Goal: Task Accomplishment & Management: Manage account settings

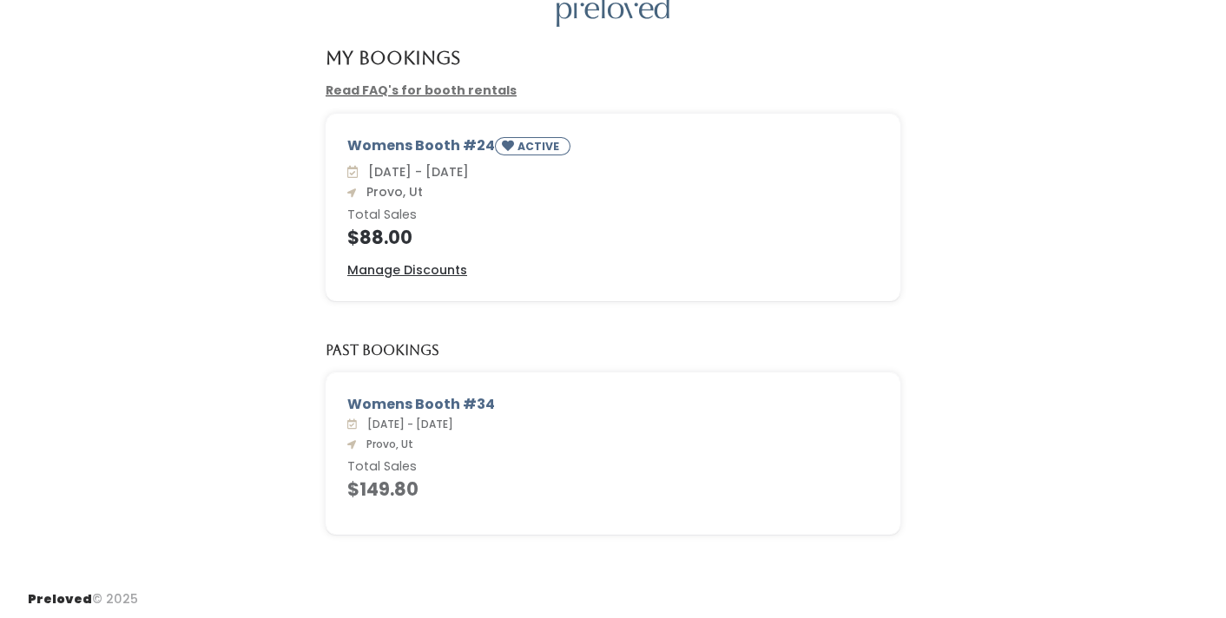
scroll to position [83, 0]
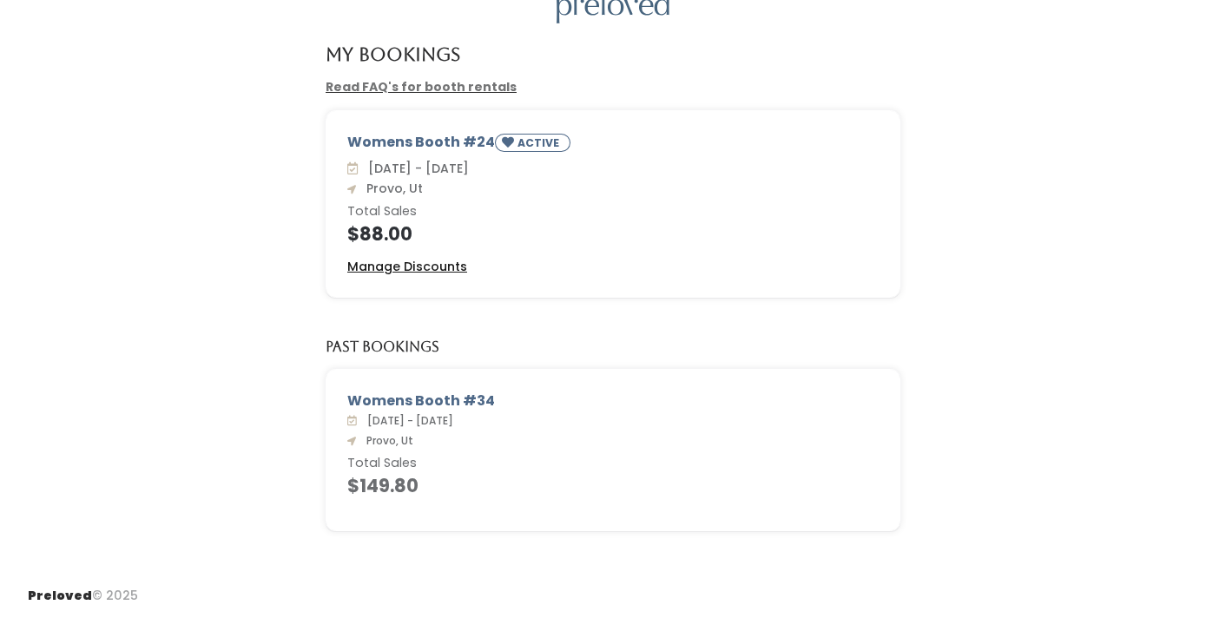
click at [452, 265] on u "Manage Discounts" at bounding box center [407, 266] width 120 height 17
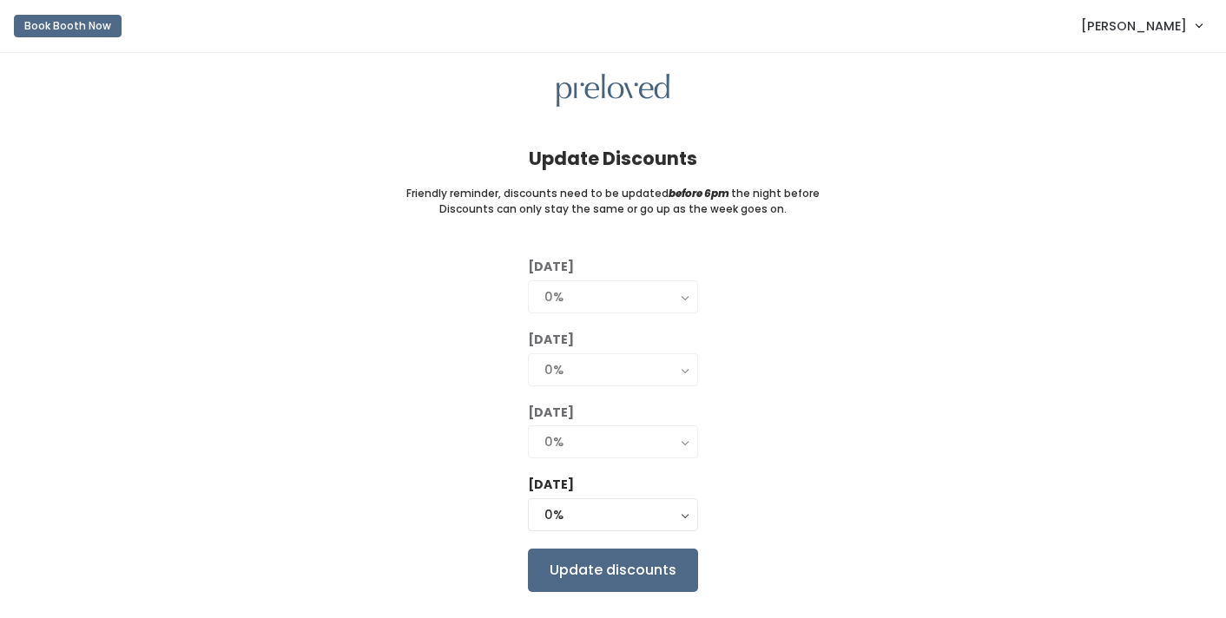
scroll to position [43, 0]
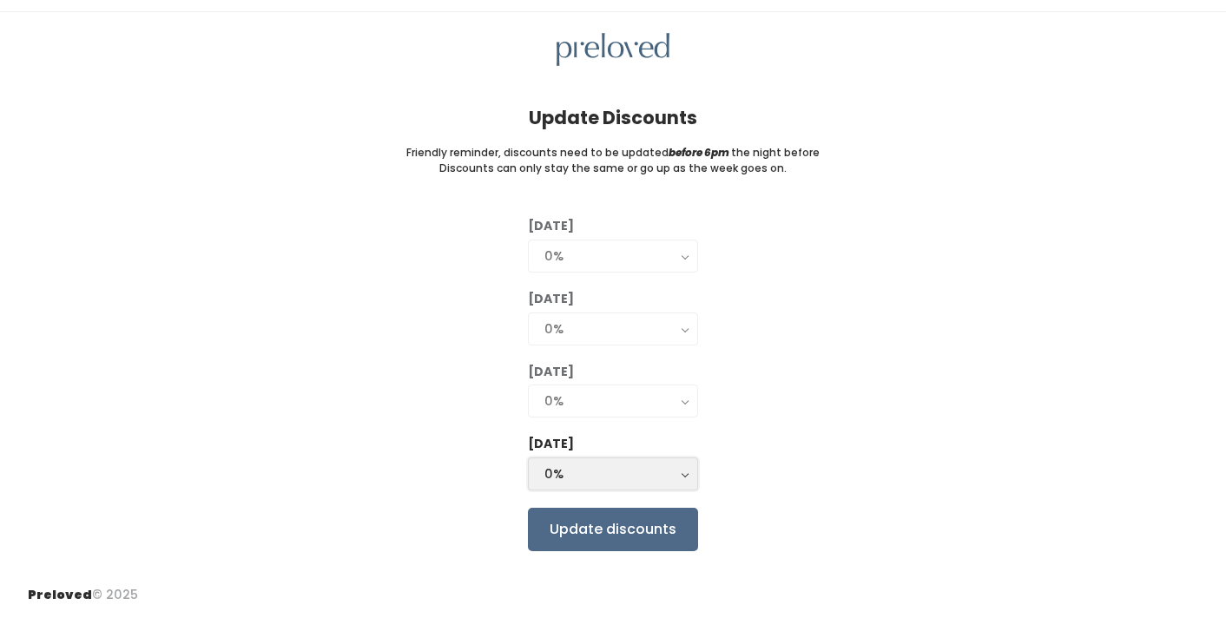
click at [682, 464] on button "0%" at bounding box center [613, 474] width 170 height 33
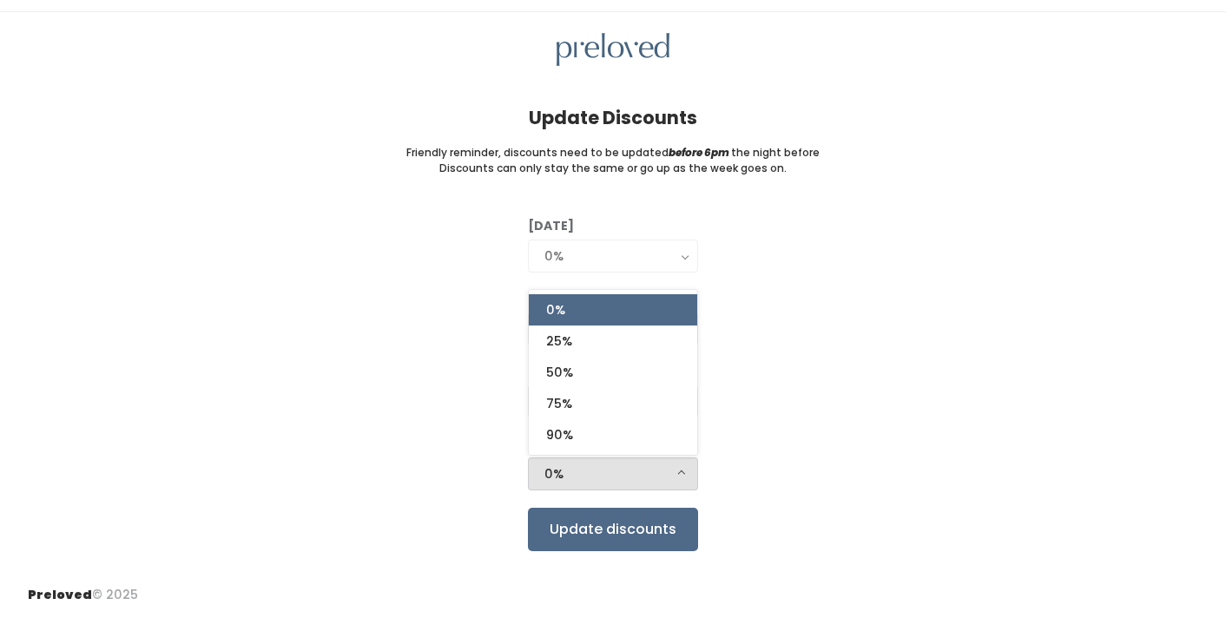
click at [786, 324] on div "[DATE] 0% 25% 50% 75% 90% 0% [DATE] 0% 25% 50% 75% 90% 0% [DATE] 0% 25% 50% 75%…" at bounding box center [613, 383] width 1170 height 333
